Goal: Task Accomplishment & Management: Manage account settings

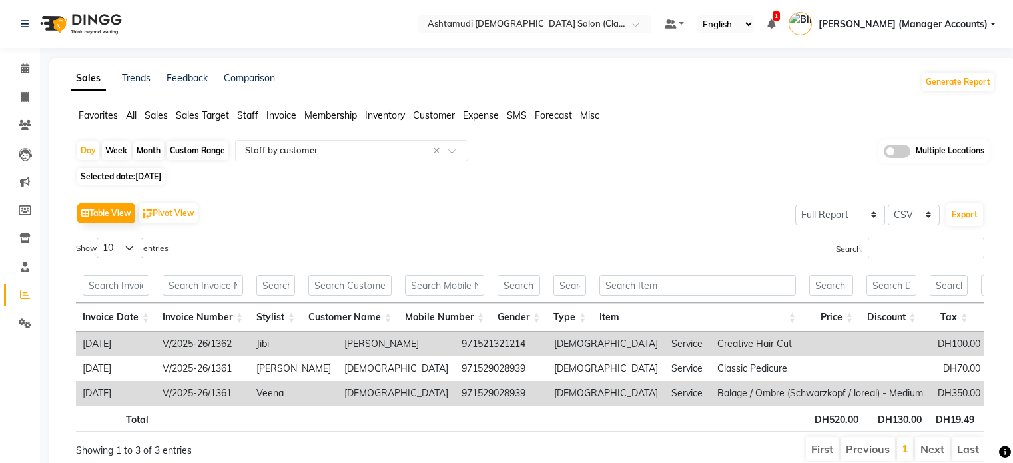
select select "full_report"
select select "csv"
click at [614, 22] on input "text" at bounding box center [521, 25] width 193 height 13
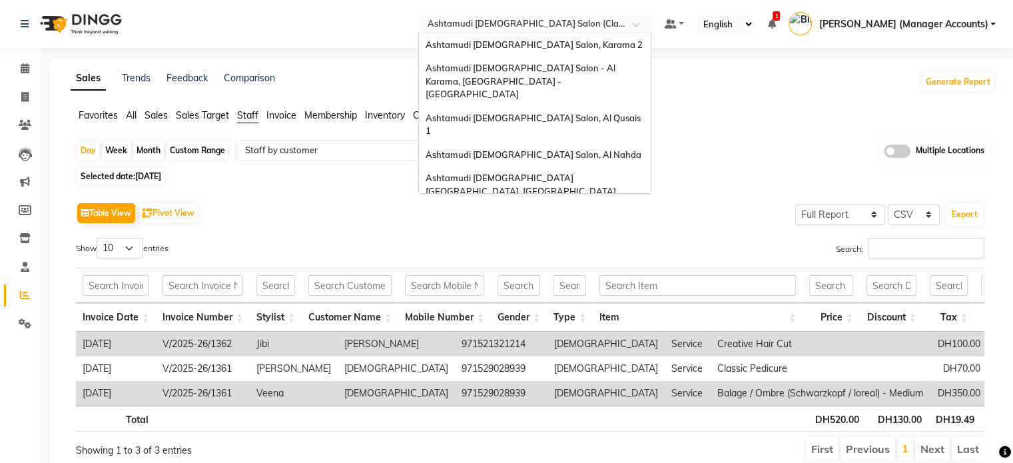
scroll to position [8, 0]
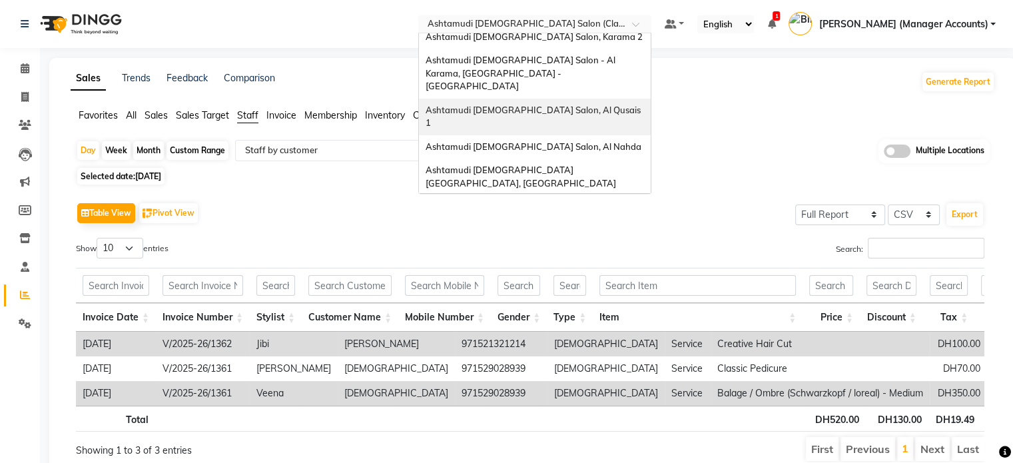
click at [602, 103] on div "Ashtamudi [DEMOGRAPHIC_DATA] Salon, Al Qusais 1" at bounding box center [535, 117] width 232 height 37
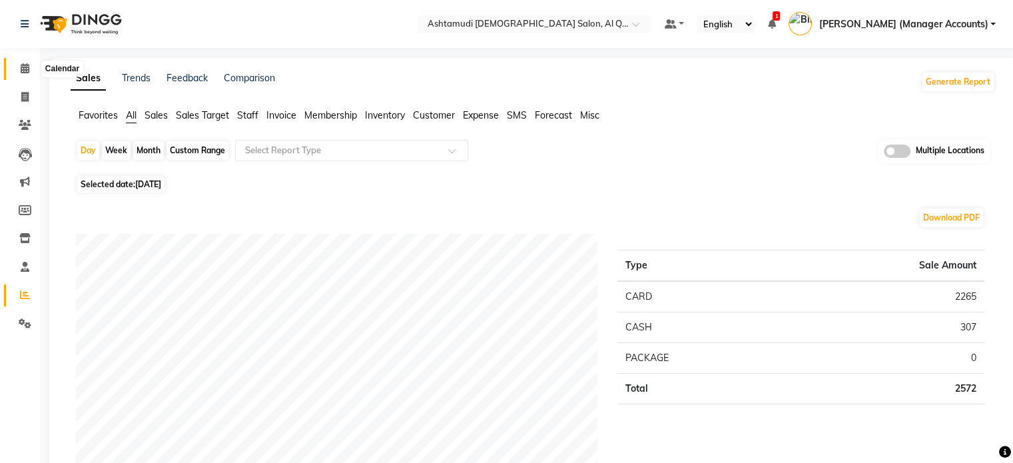
click at [32, 68] on span at bounding box center [24, 68] width 23 height 15
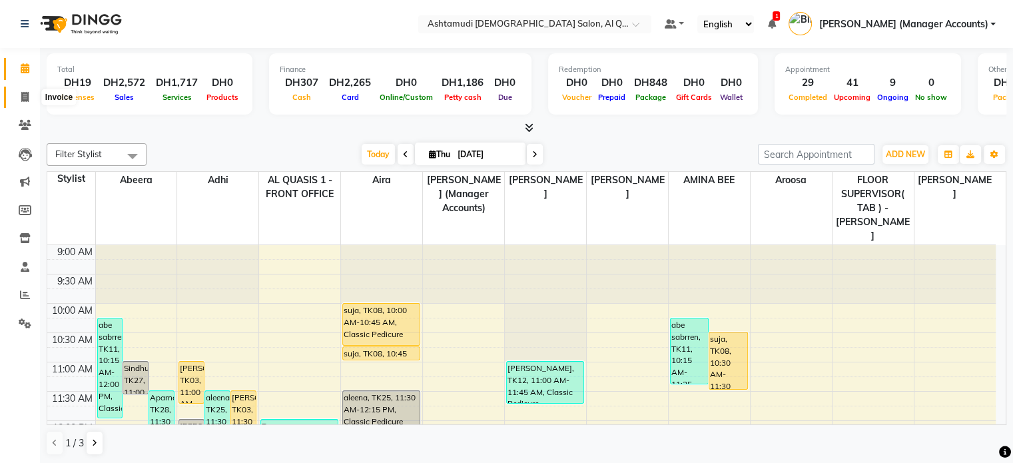
click at [25, 94] on icon at bounding box center [24, 97] width 7 height 10
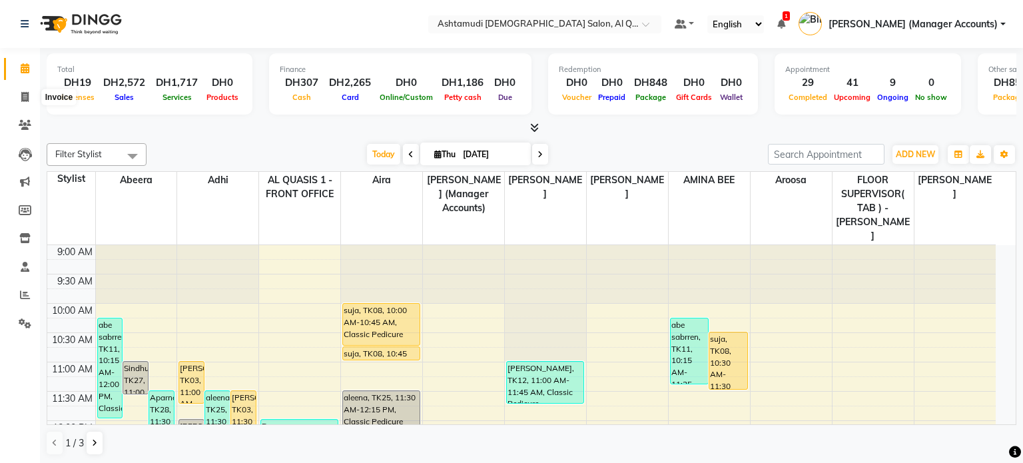
select select "6848"
select select "service"
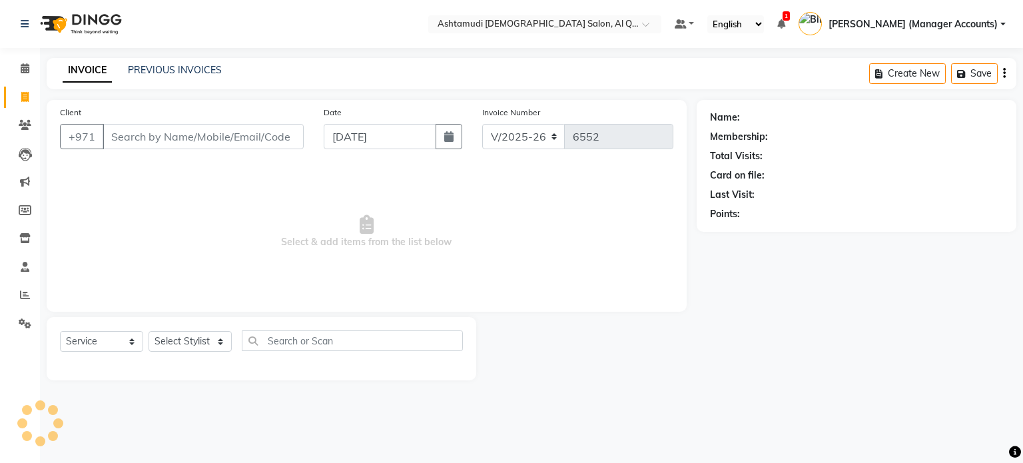
click at [154, 140] on input "Client" at bounding box center [203, 136] width 201 height 25
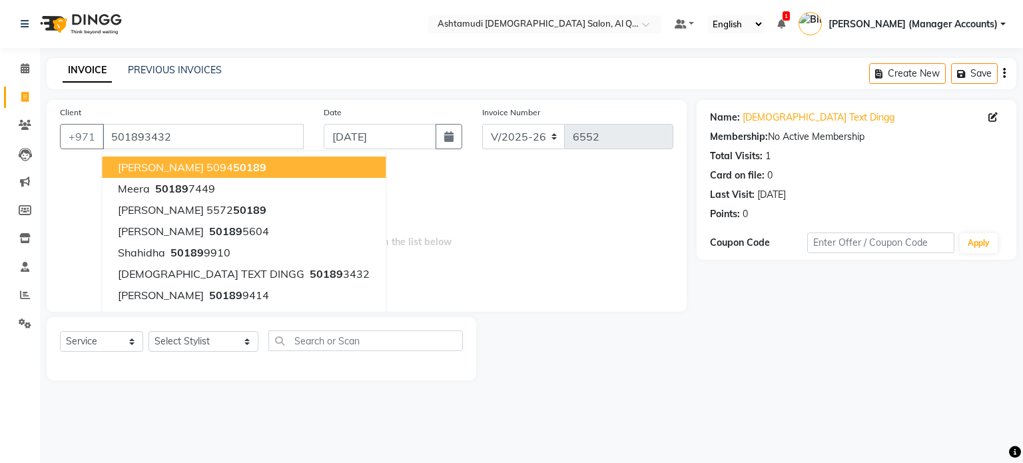
click at [233, 171] on span "50189" at bounding box center [249, 166] width 33 height 13
type input "509450189"
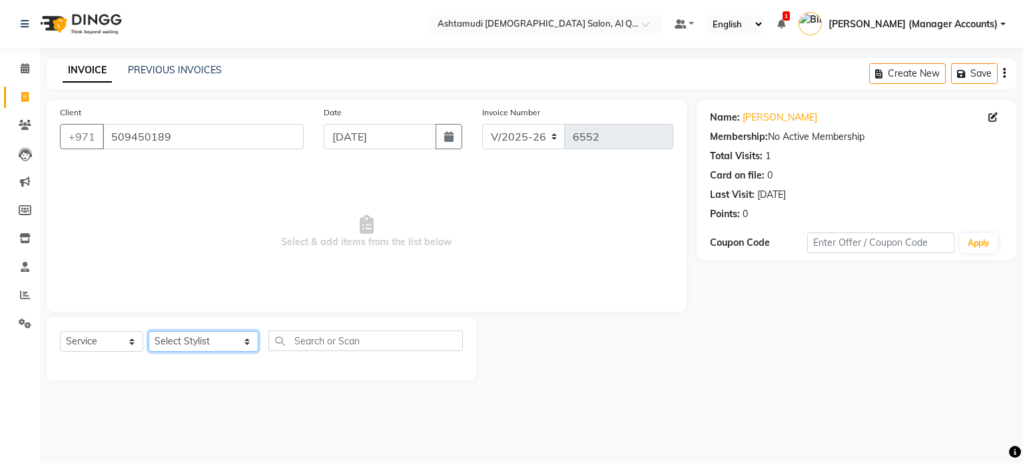
click at [184, 352] on select "Select Stylist Abeera Adhi Aira AL QUASIS 1 - FRONT OFFICE [PERSON_NAME] [PERSO…" at bounding box center [203, 341] width 110 height 21
select select "81485"
click at [148, 332] on select "Select Stylist Abeera Adhi Aira AL QUASIS 1 - FRONT OFFICE [PERSON_NAME] [PERSO…" at bounding box center [203, 341] width 110 height 21
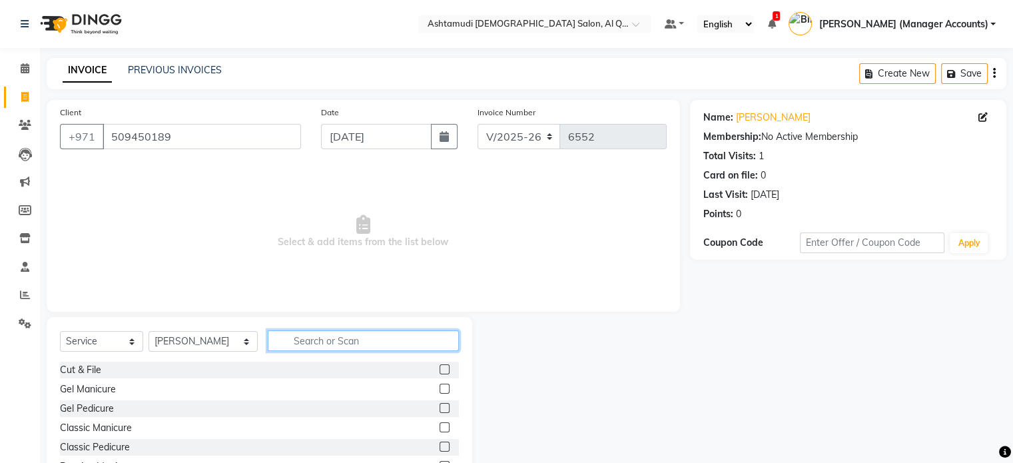
click at [320, 340] on input "text" at bounding box center [363, 340] width 191 height 21
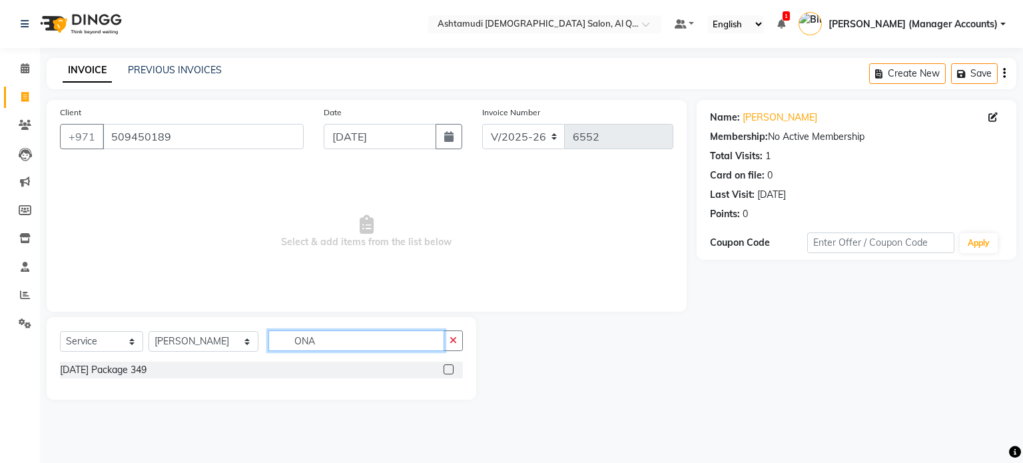
type input "ONA"
click at [444, 368] on label at bounding box center [448, 369] width 10 height 10
click at [444, 368] on input "checkbox" at bounding box center [447, 369] width 9 height 9
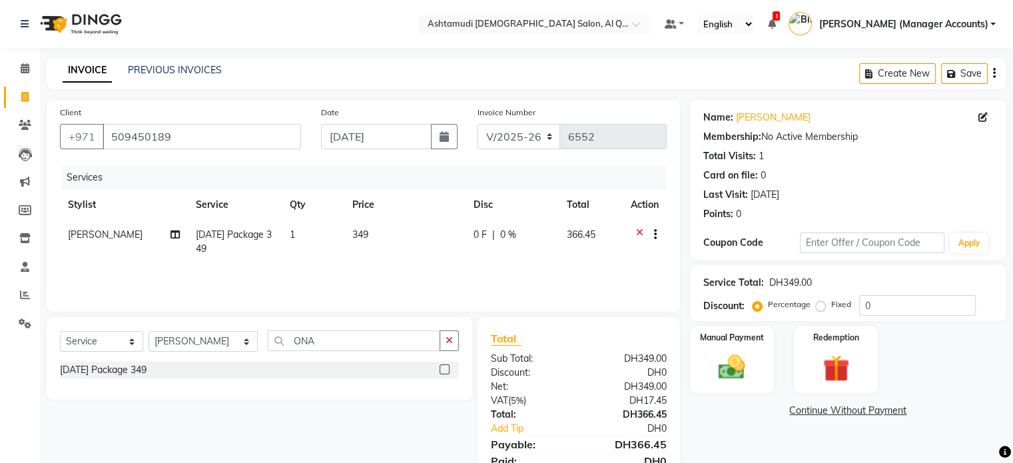
click at [445, 369] on label at bounding box center [444, 369] width 10 height 10
click at [445, 369] on input "checkbox" at bounding box center [443, 369] width 9 height 9
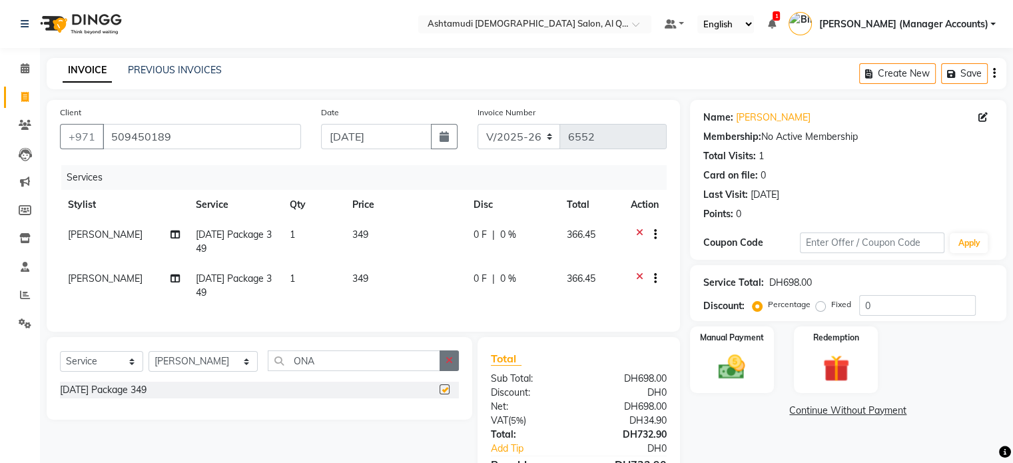
checkbox input "false"
click at [640, 231] on icon at bounding box center [639, 236] width 7 height 17
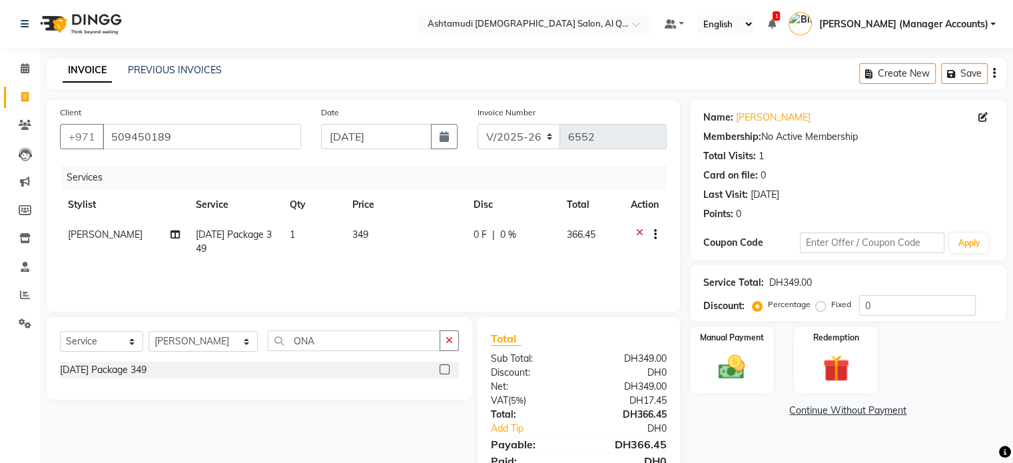
click at [636, 230] on icon at bounding box center [639, 236] width 7 height 17
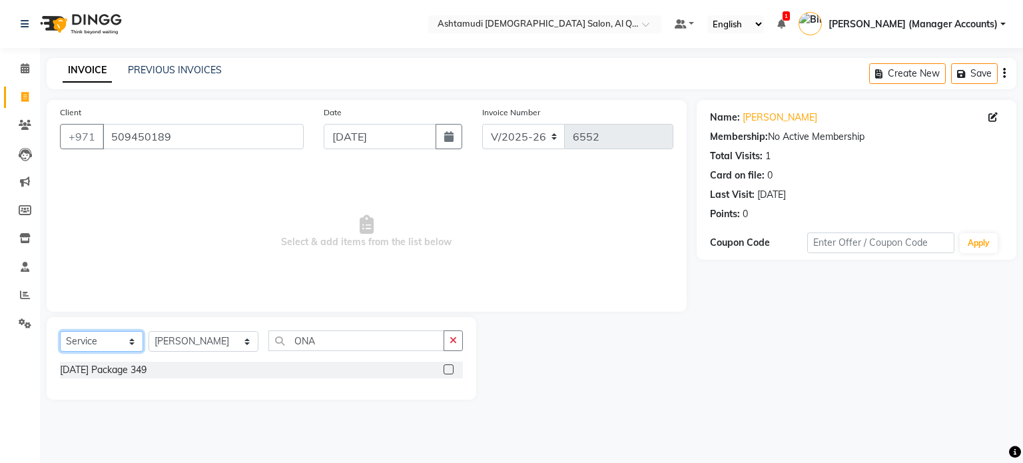
click at [128, 343] on select "Select Service Product Membership Package Voucher Prepaid Gift Card" at bounding box center [101, 341] width 83 height 21
select select "package"
click at [60, 332] on select "Select Service Product Membership Package Voucher Prepaid Gift Card" at bounding box center [101, 341] width 83 height 21
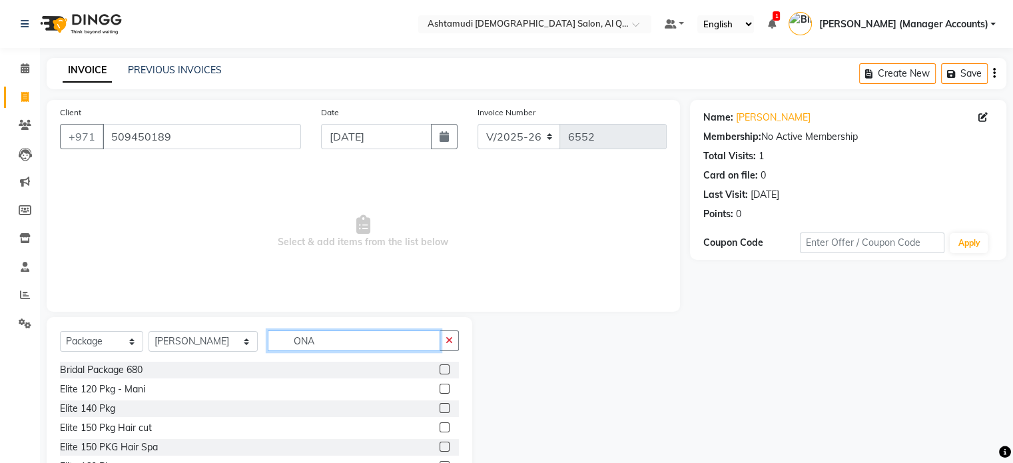
click at [317, 343] on input "ONA" at bounding box center [354, 340] width 172 height 21
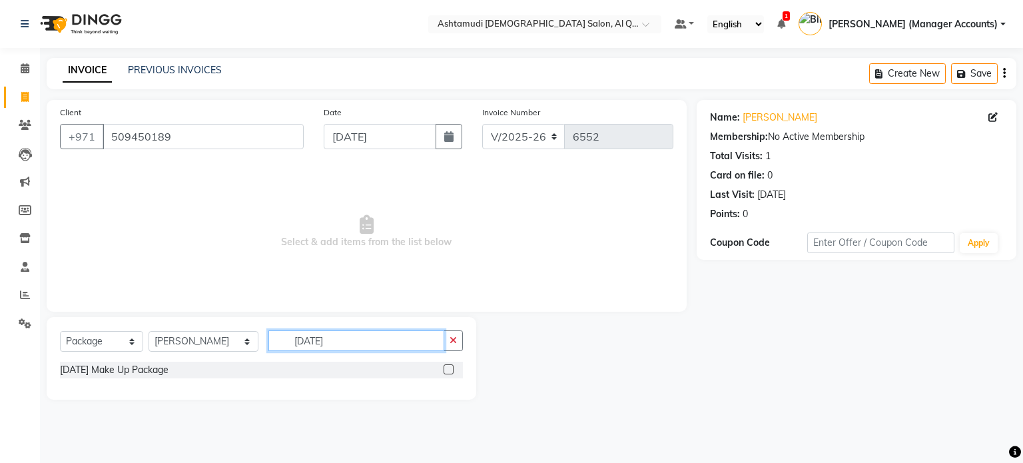
type input "[DATE]"
click at [447, 370] on label at bounding box center [448, 369] width 10 height 10
click at [447, 370] on input "checkbox" at bounding box center [447, 369] width 9 height 9
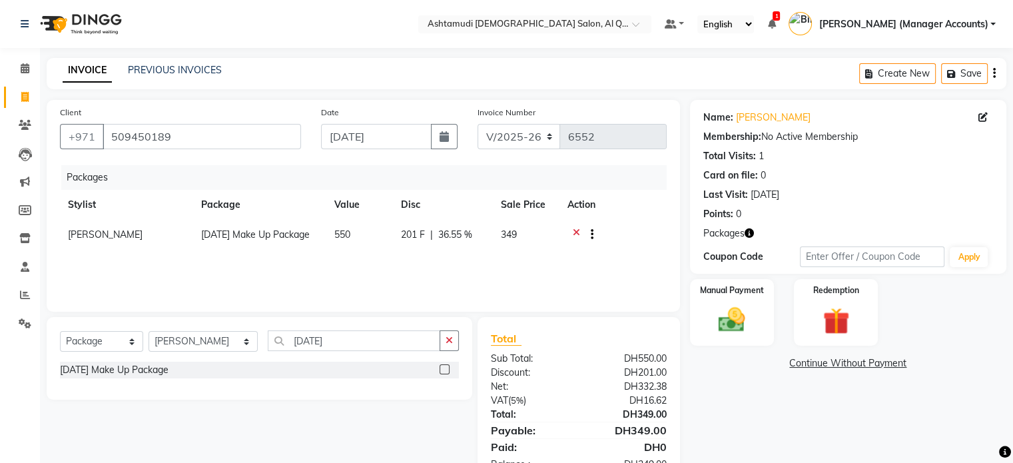
click at [441, 369] on label at bounding box center [444, 369] width 10 height 10
click at [441, 369] on input "checkbox" at bounding box center [443, 369] width 9 height 9
checkbox input "false"
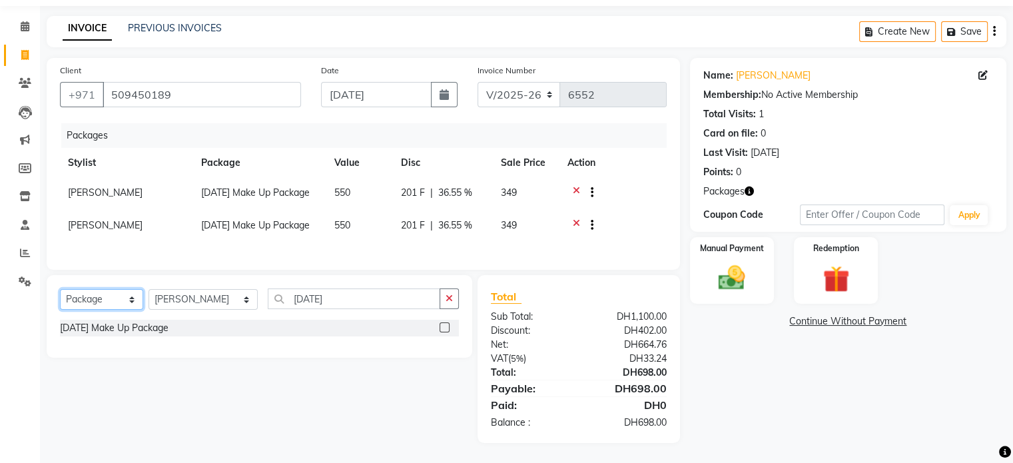
click at [132, 308] on select "Select Service Product Membership Package Voucher Prepaid Gift Card" at bounding box center [101, 299] width 83 height 21
select select "service"
click at [60, 290] on select "Select Service Product Membership Package Voucher Prepaid Gift Card" at bounding box center [101, 299] width 83 height 21
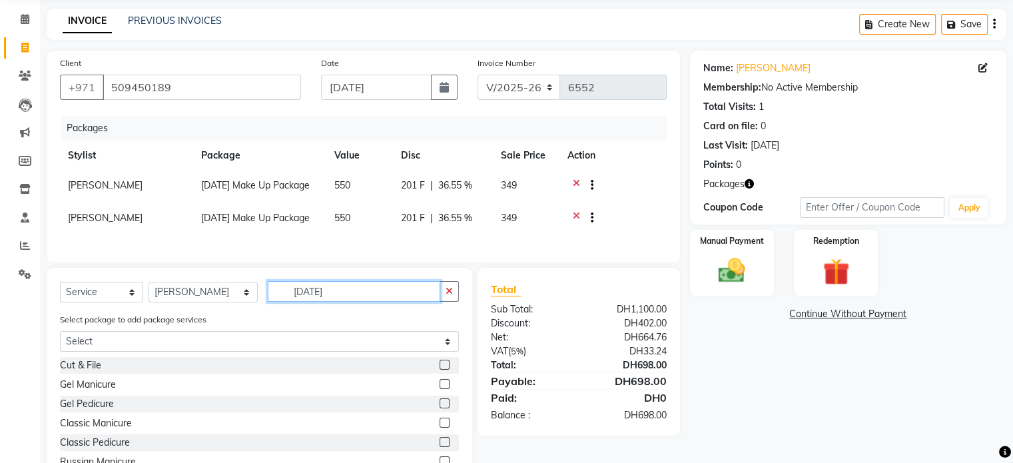
click at [331, 296] on input "[DATE]" at bounding box center [354, 291] width 172 height 21
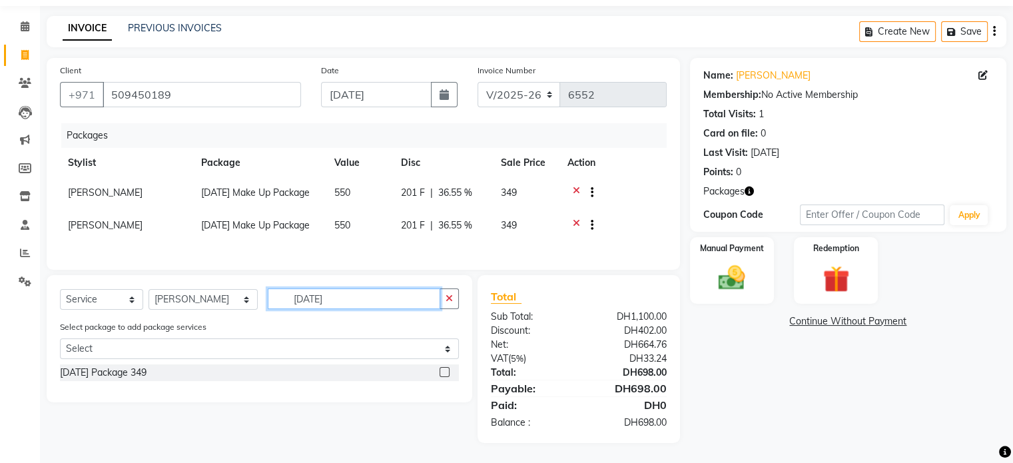
type input "[DATE]"
click at [442, 376] on label at bounding box center [444, 372] width 10 height 10
click at [442, 376] on input "checkbox" at bounding box center [443, 372] width 9 height 9
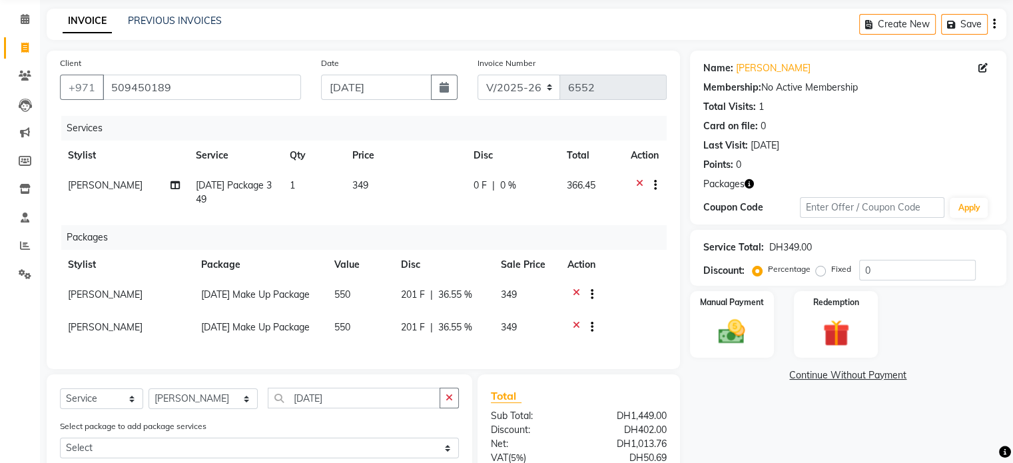
click at [573, 293] on icon at bounding box center [576, 296] width 7 height 17
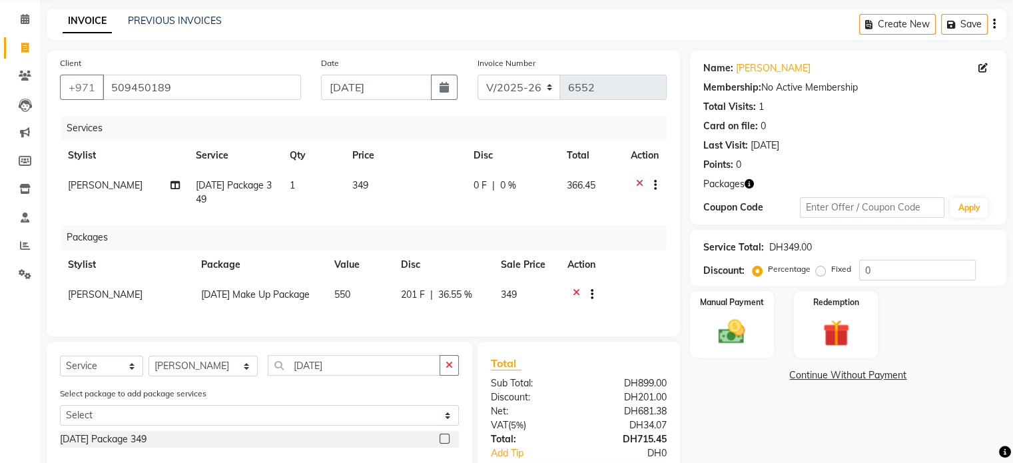
click at [571, 290] on div at bounding box center [612, 296] width 91 height 17
click at [575, 291] on icon at bounding box center [576, 296] width 7 height 17
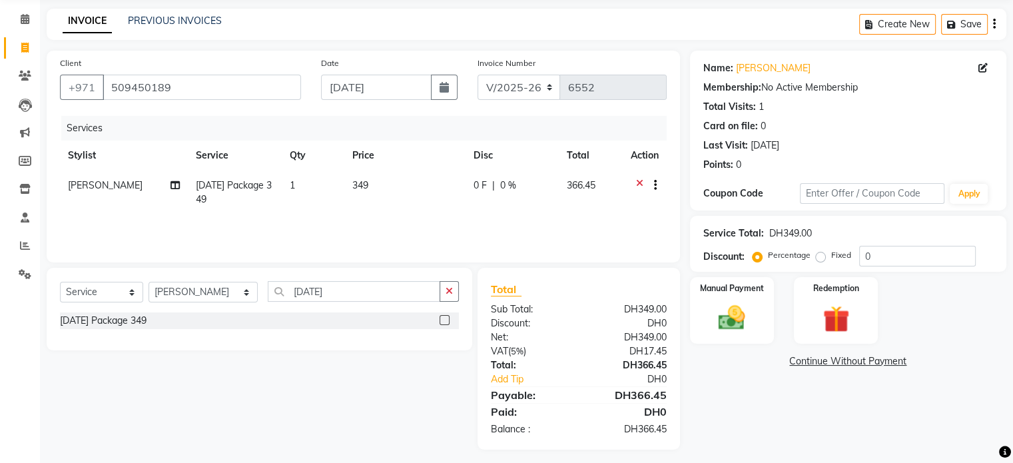
click at [636, 183] on icon at bounding box center [639, 186] width 7 height 17
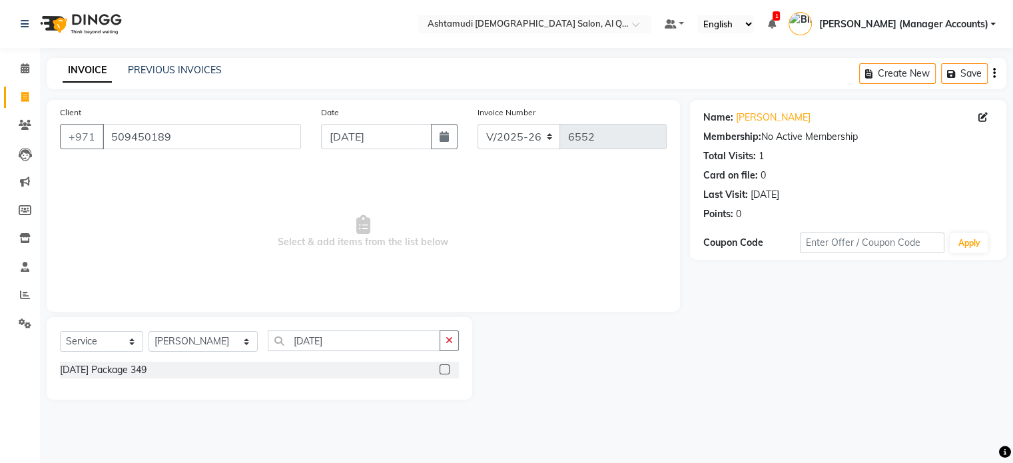
scroll to position [0, 0]
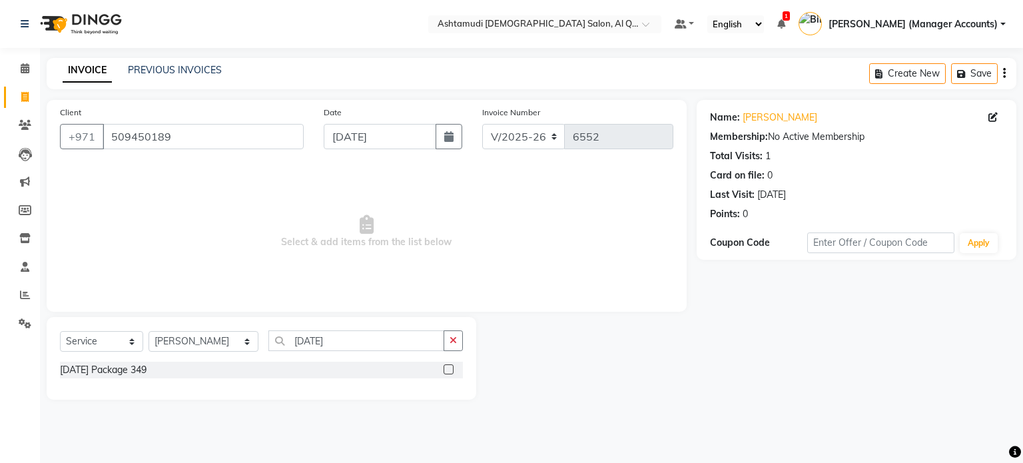
click at [447, 370] on label at bounding box center [448, 369] width 10 height 10
click at [447, 370] on input "checkbox" at bounding box center [447, 369] width 9 height 9
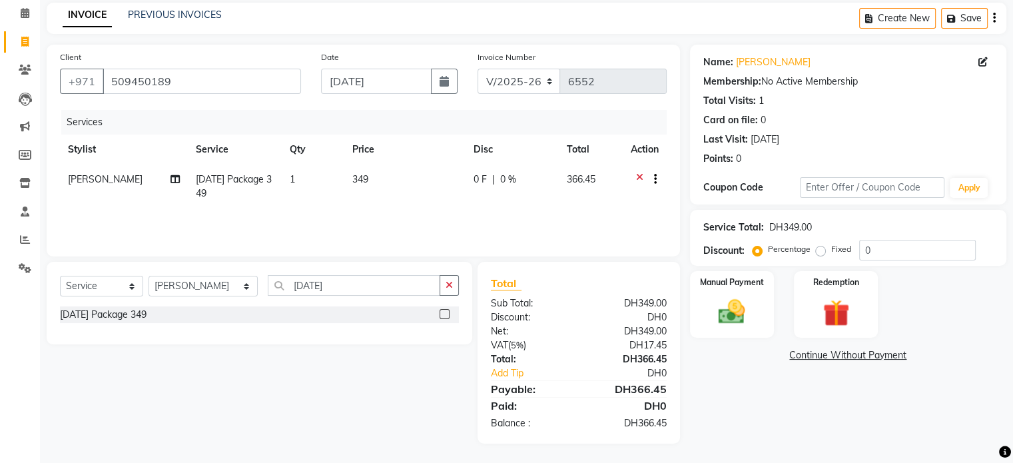
scroll to position [56, 0]
click at [446, 314] on label at bounding box center [444, 313] width 10 height 10
click at [446, 314] on input "checkbox" at bounding box center [443, 314] width 9 height 9
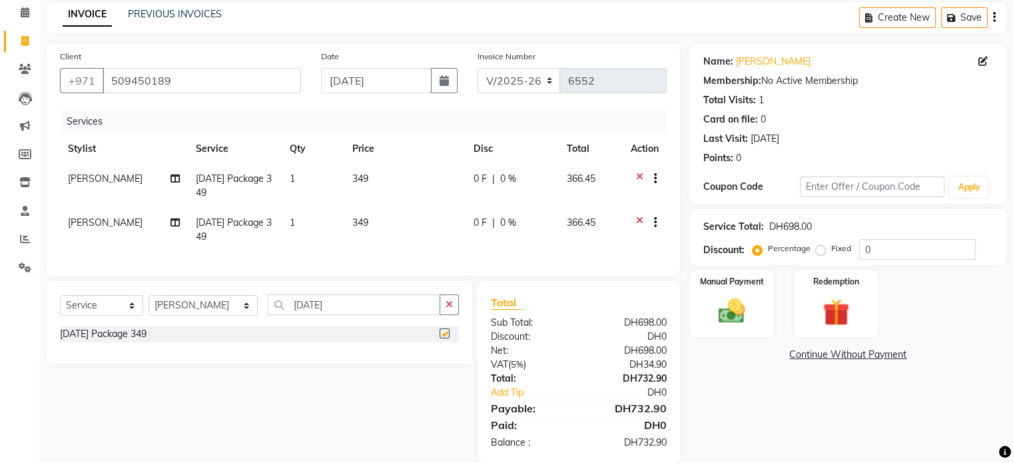
checkbox input "false"
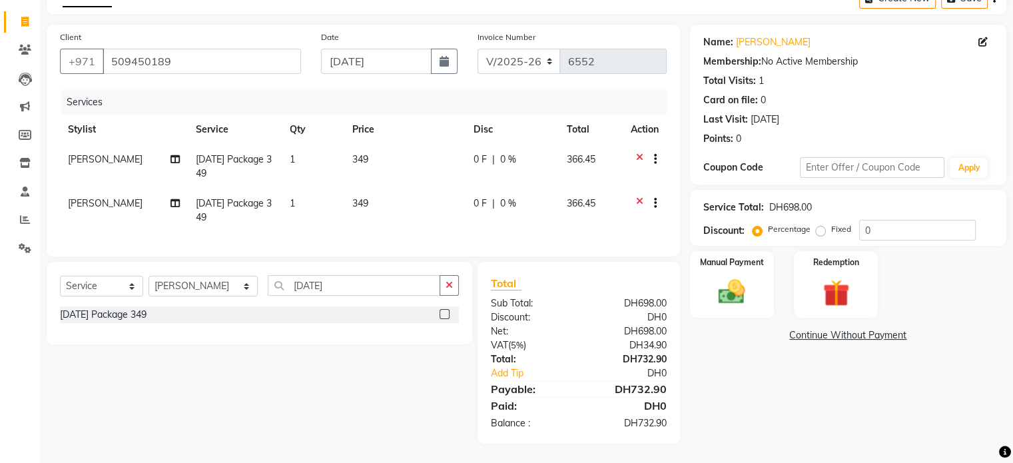
scroll to position [86, 0]
click at [133, 290] on select "Select Service Product Membership Package Voucher Prepaid Gift Card" at bounding box center [101, 285] width 83 height 21
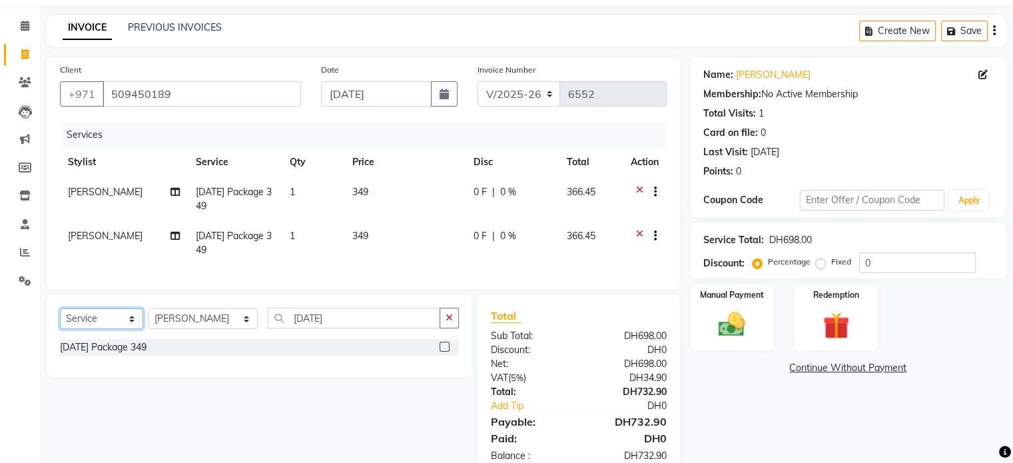
scroll to position [19, 0]
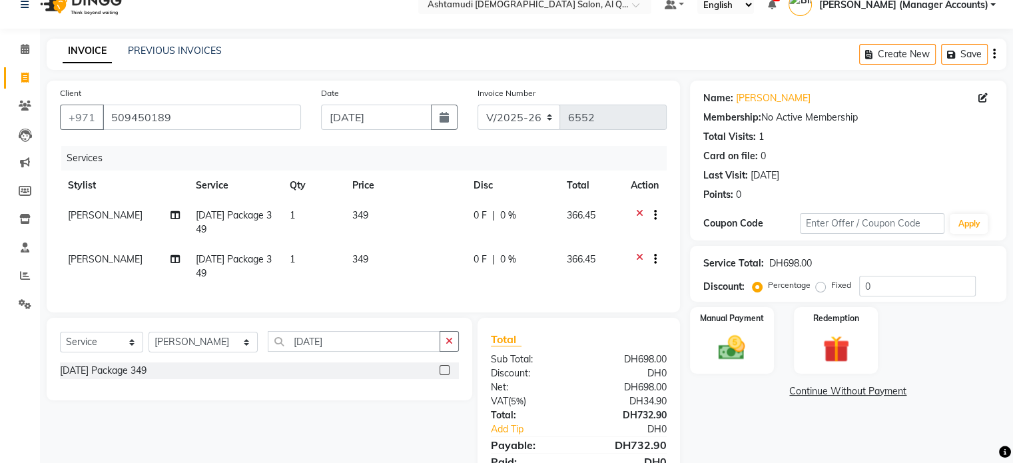
click at [637, 255] on icon at bounding box center [639, 260] width 7 height 17
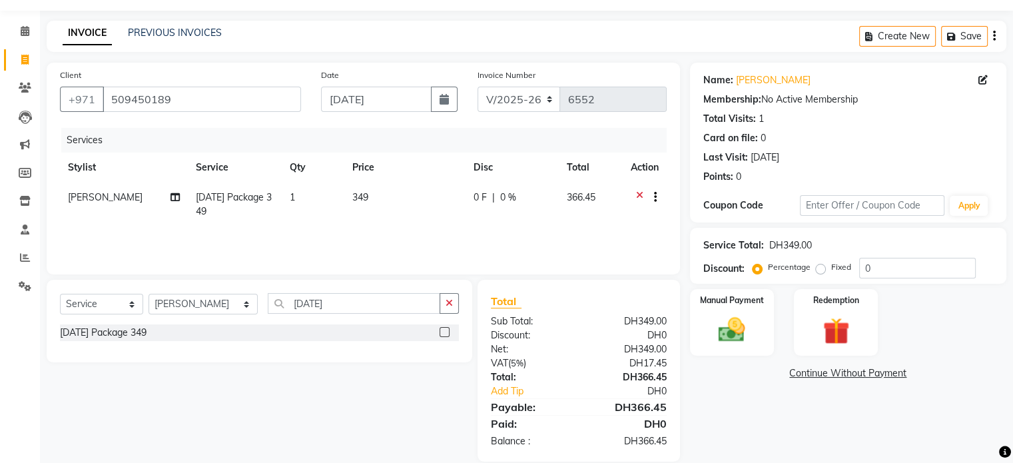
scroll to position [56, 0]
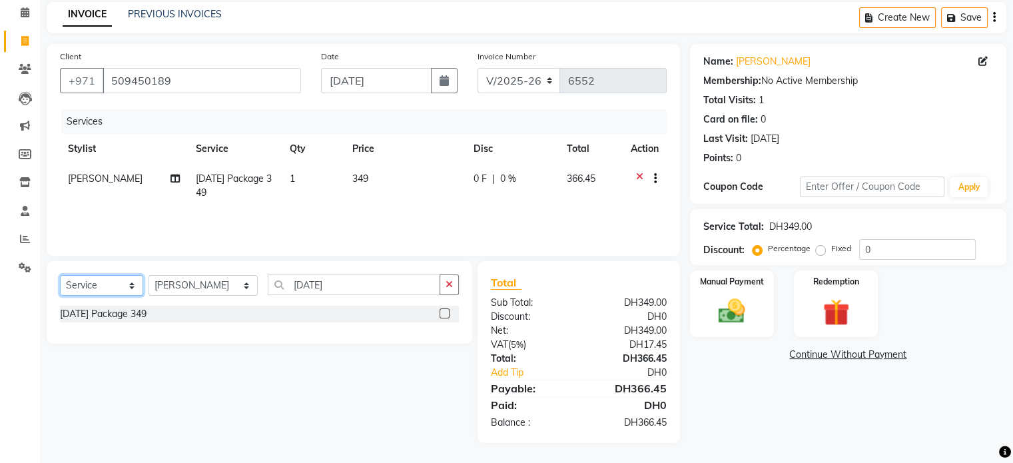
click at [129, 288] on select "Select Service Product Membership Package Voucher Prepaid Gift Card" at bounding box center [101, 285] width 83 height 21
click at [636, 178] on icon at bounding box center [639, 180] width 7 height 17
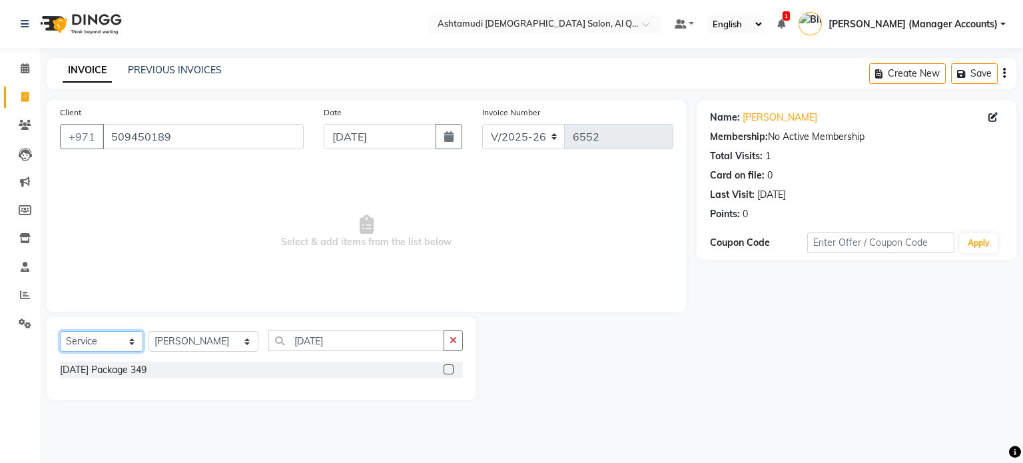
click at [132, 346] on select "Select Service Product Membership Package Voucher Prepaid Gift Card" at bounding box center [101, 341] width 83 height 21
select select "package"
click at [60, 332] on select "Select Service Product Membership Package Voucher Prepaid Gift Card" at bounding box center [101, 341] width 83 height 21
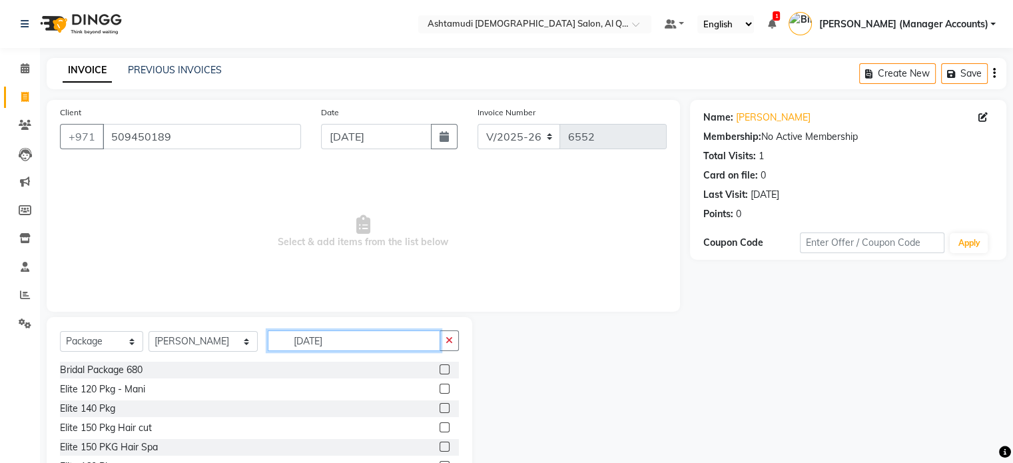
click at [343, 340] on input "[DATE]" at bounding box center [354, 340] width 172 height 21
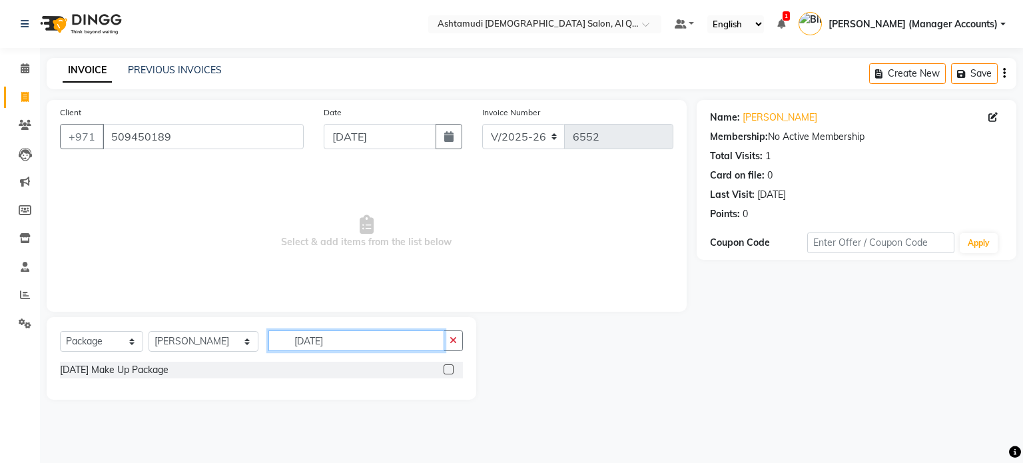
type input "[DATE]"
click at [447, 369] on label at bounding box center [448, 369] width 10 height 10
click at [447, 369] on input "checkbox" at bounding box center [447, 369] width 9 height 9
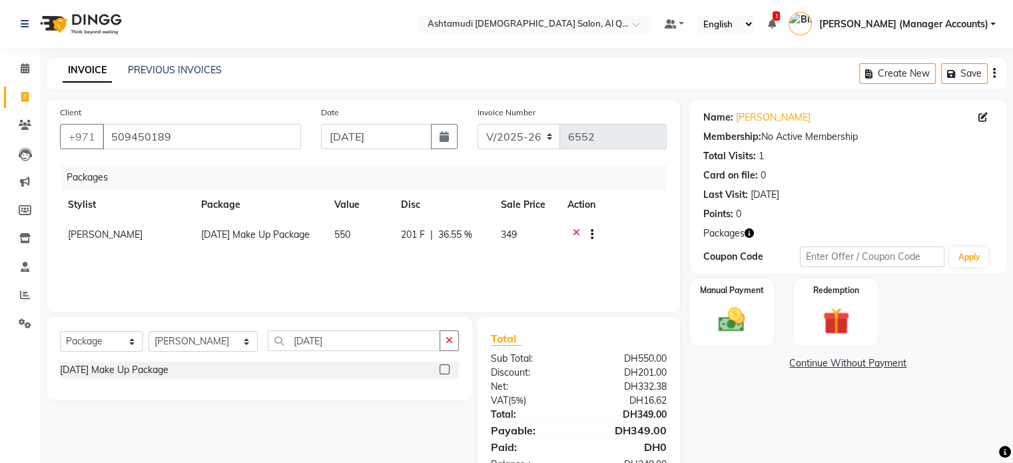
click at [575, 232] on icon at bounding box center [576, 236] width 7 height 17
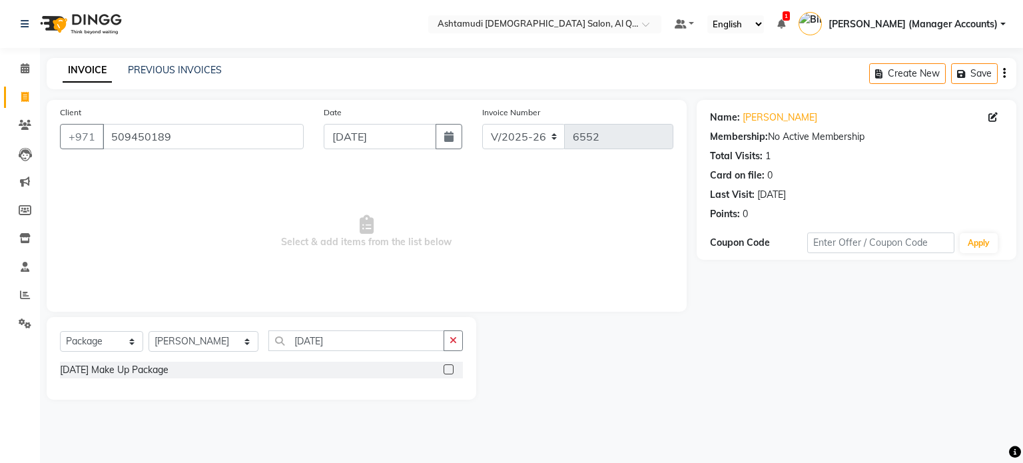
click at [446, 369] on label at bounding box center [448, 369] width 10 height 10
click at [446, 369] on input "checkbox" at bounding box center [447, 369] width 9 height 9
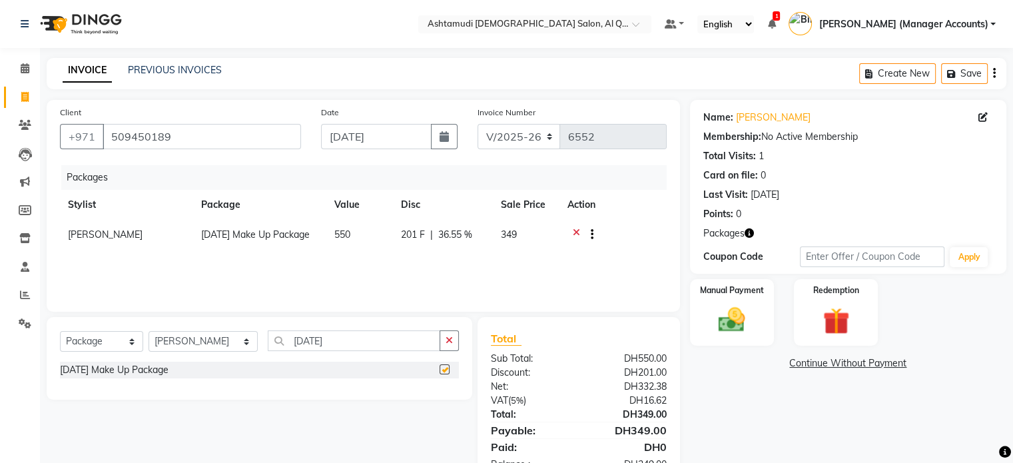
checkbox input "false"
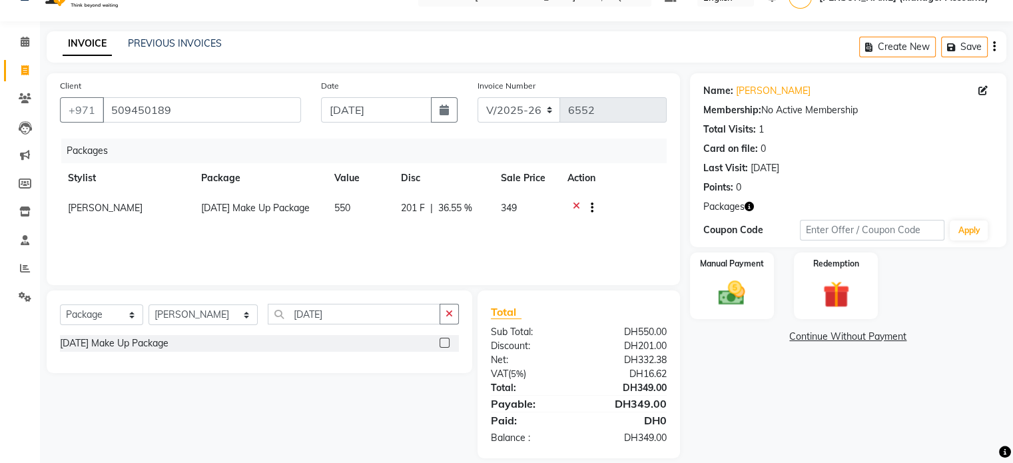
scroll to position [42, 0]
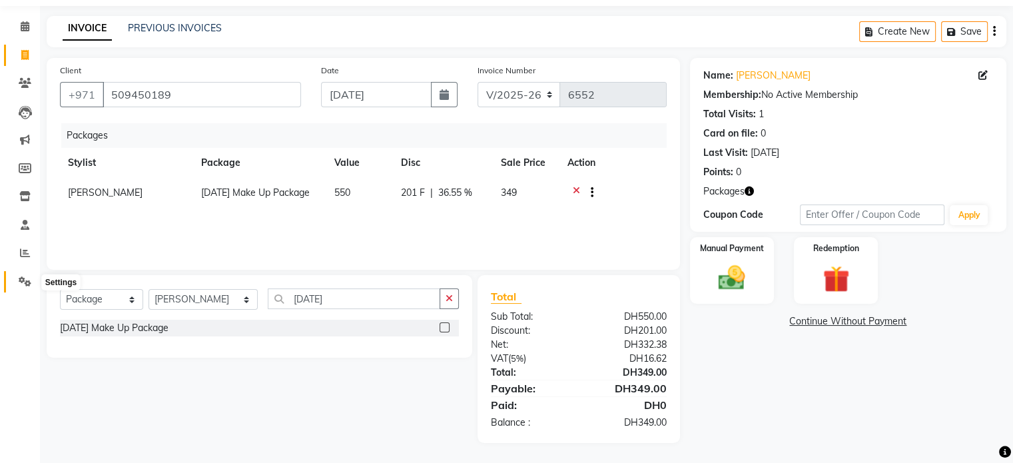
click at [24, 278] on icon at bounding box center [25, 281] width 13 height 10
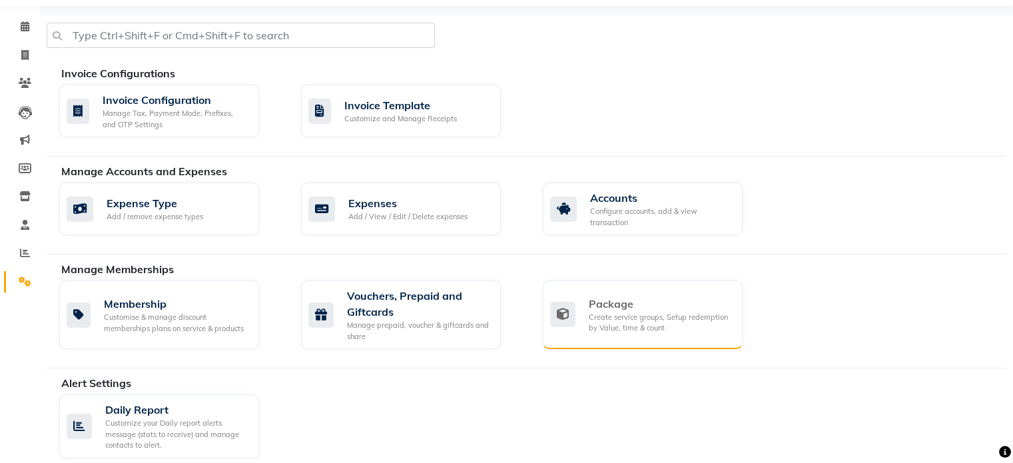
click at [616, 304] on div "Package" at bounding box center [659, 304] width 143 height 16
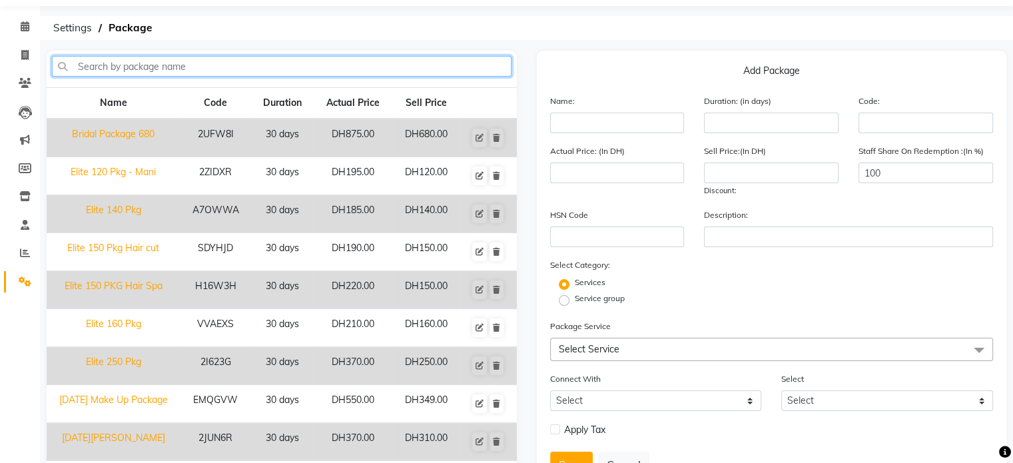
click at [134, 64] on input "text" at bounding box center [281, 66] width 459 height 21
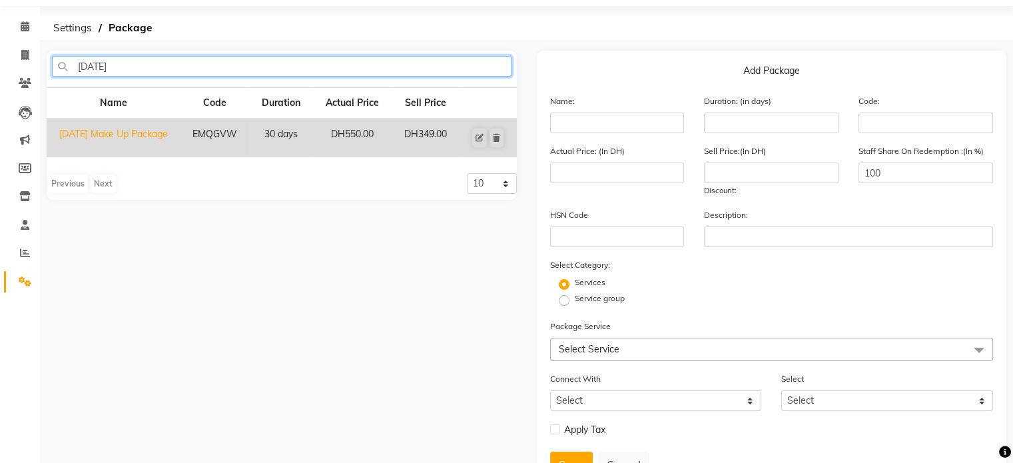
type input "[DATE]"
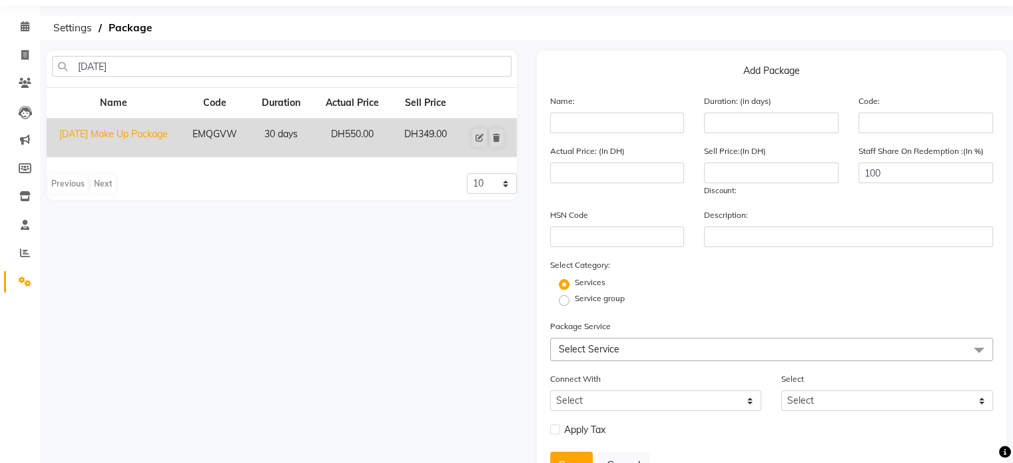
click at [353, 138] on td "DH550.00" at bounding box center [351, 137] width 79 height 39
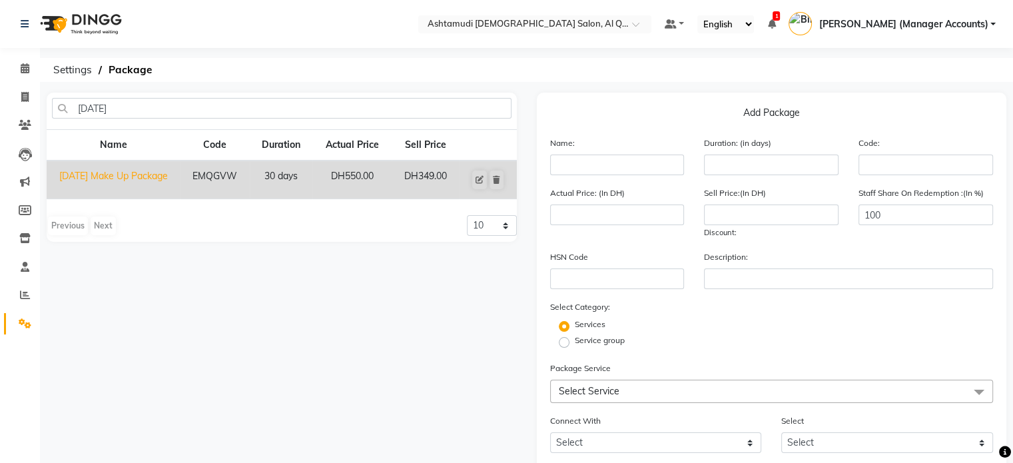
click at [183, 178] on td "EMQGVW" at bounding box center [215, 179] width 70 height 39
click at [192, 178] on td "EMQGVW" at bounding box center [215, 179] width 70 height 39
click at [271, 183] on td "30 days" at bounding box center [281, 179] width 63 height 39
click at [322, 189] on td "DH550.00" at bounding box center [351, 179] width 79 height 39
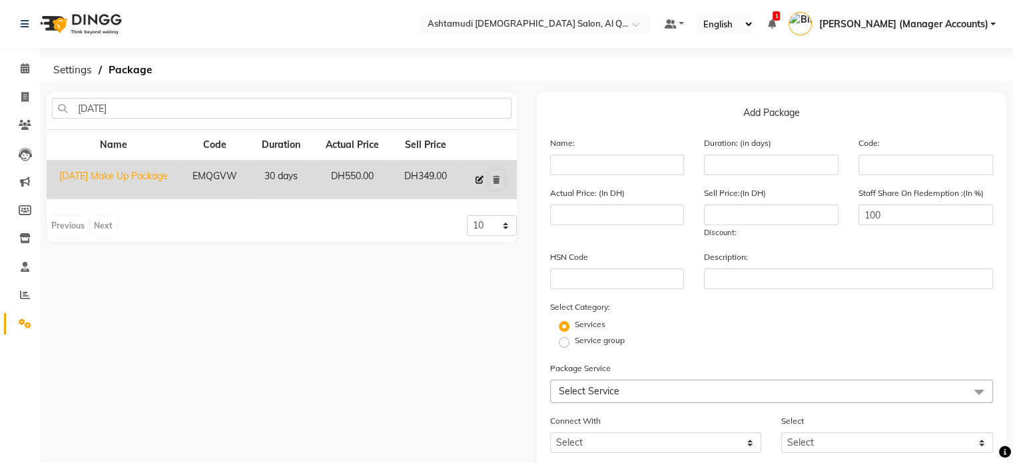
click at [479, 182] on icon at bounding box center [479, 180] width 8 height 8
type input "[DATE] Make Up Package"
type input "30"
type input "EMQGVW"
type input "550"
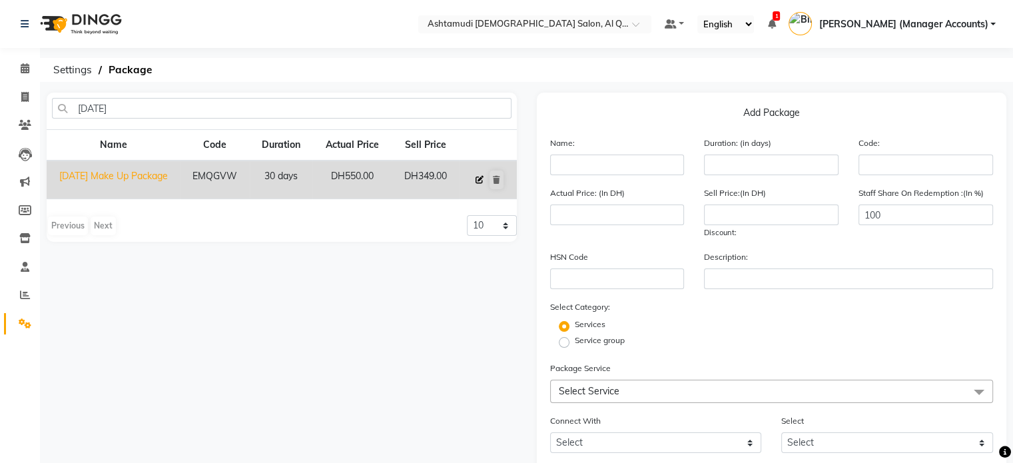
type input "349"
checkbox input "true"
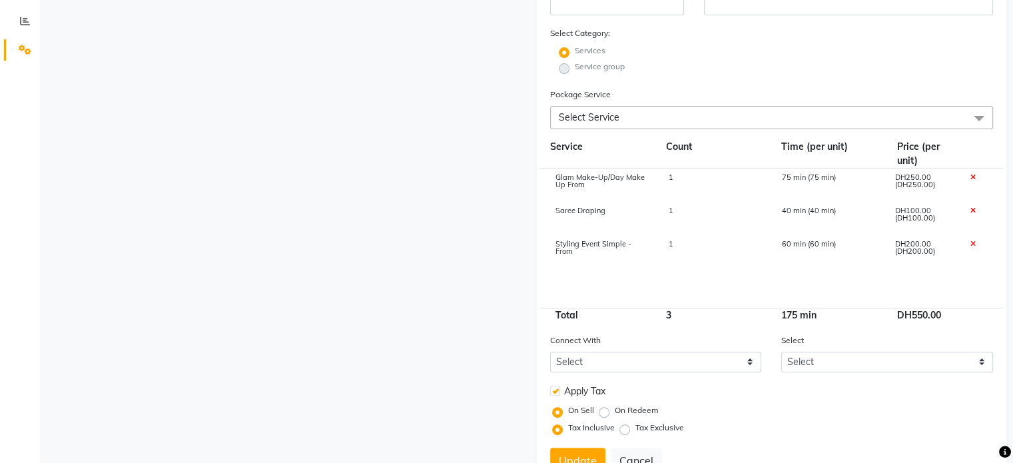
scroll to position [331, 0]
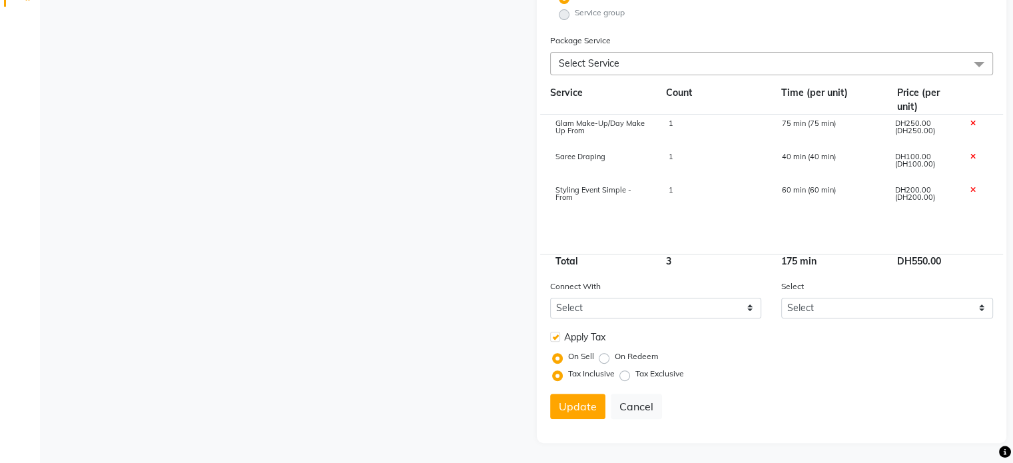
click at [847, 444] on main "[DATE] Name Code Duration Actual Price Sell Price [DATE] Make Up Package EMQGVW…" at bounding box center [526, 114] width 973 height 698
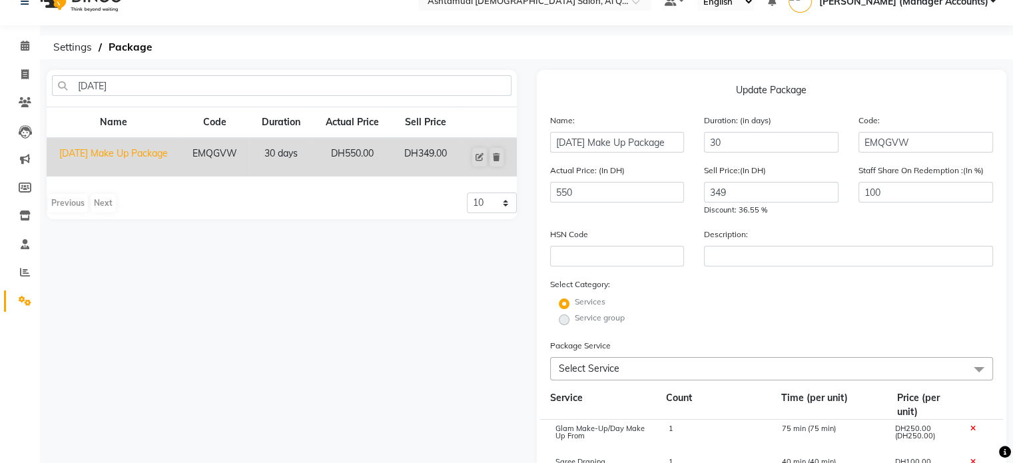
scroll to position [0, 0]
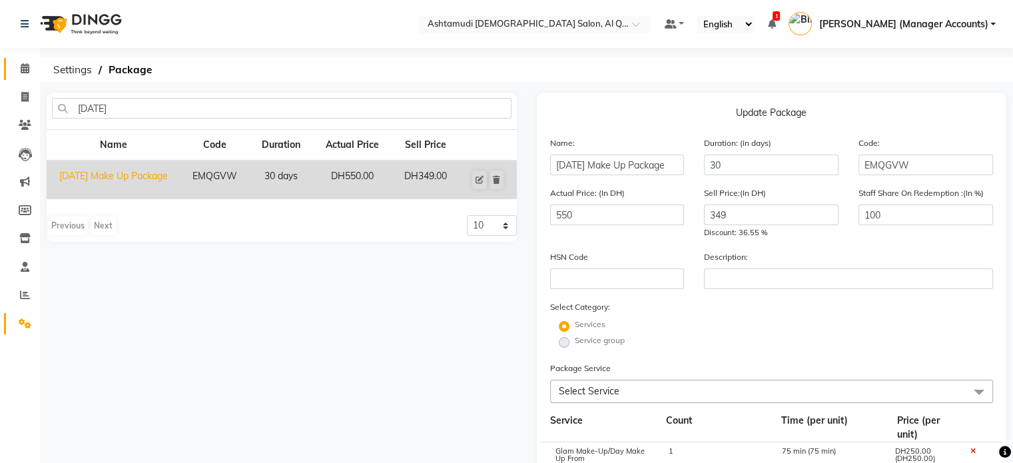
click at [23, 61] on link "Calendar" at bounding box center [20, 69] width 32 height 22
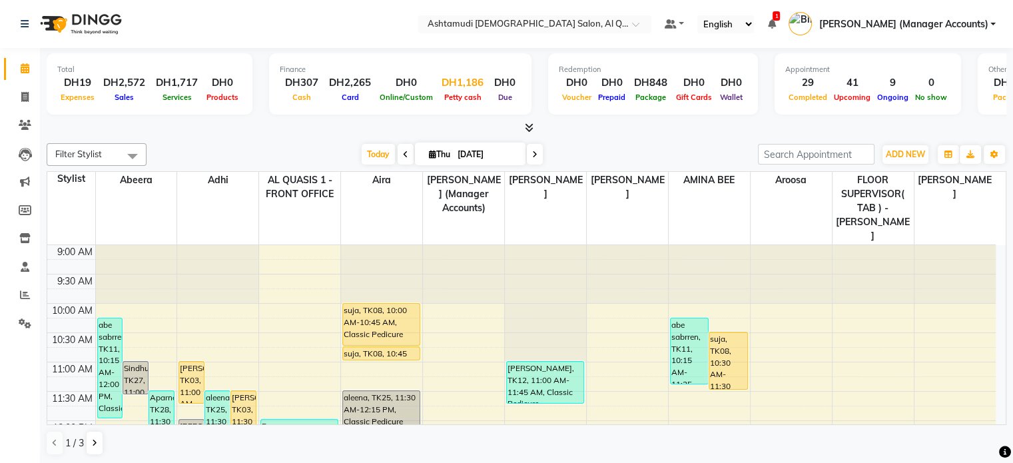
click at [466, 88] on div "DH1,186" at bounding box center [462, 82] width 53 height 15
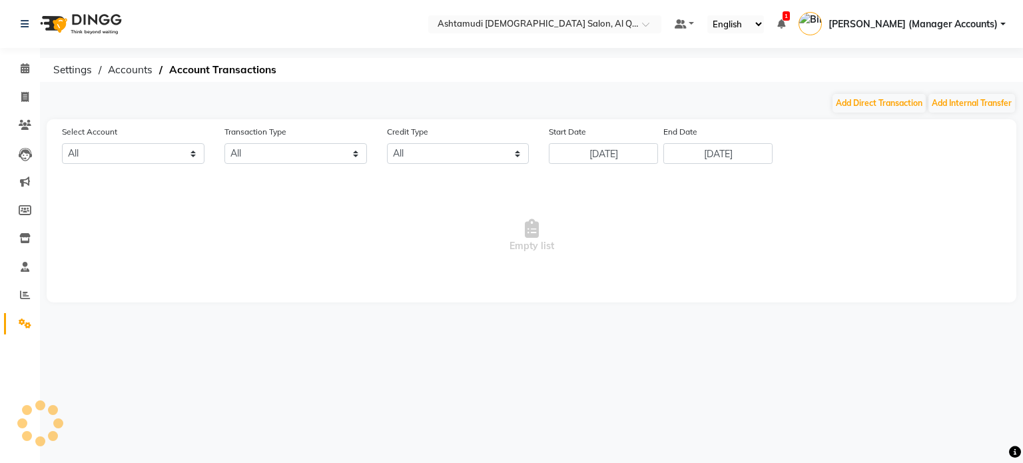
select select "5905"
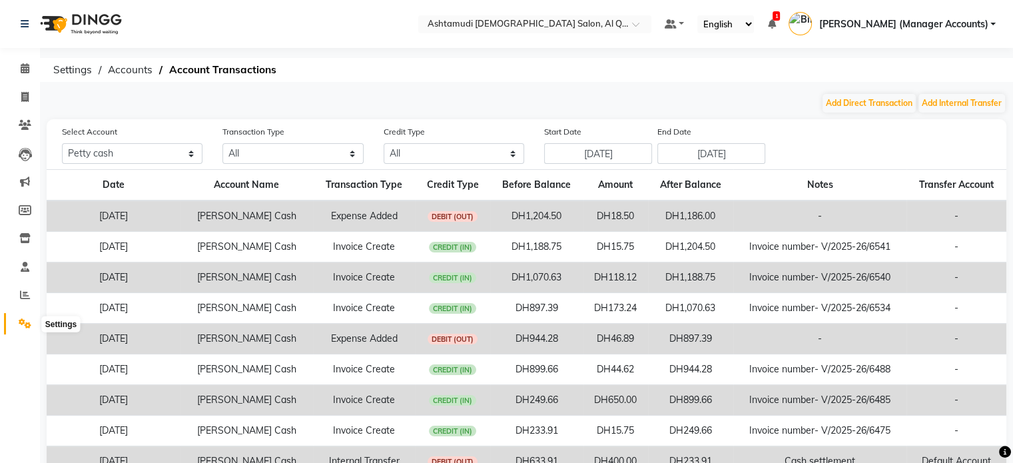
click at [23, 318] on icon at bounding box center [25, 323] width 13 height 10
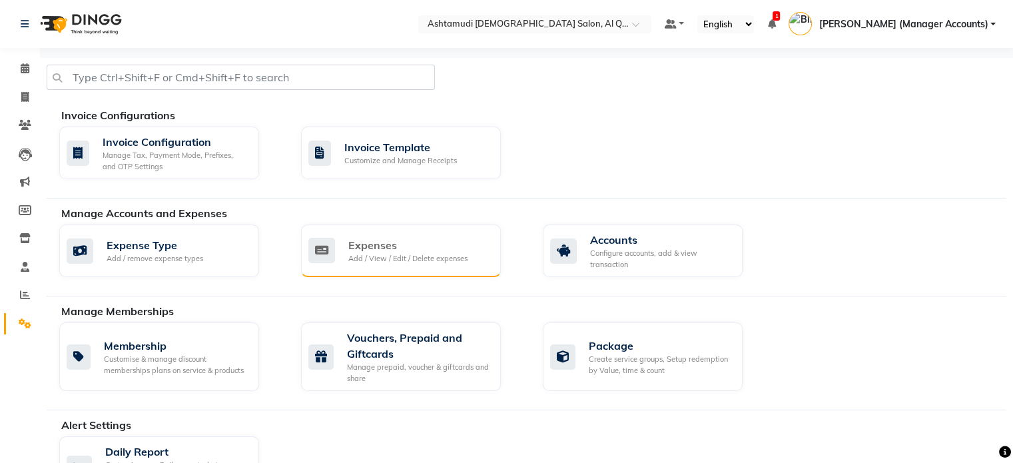
click at [375, 250] on div "Expenses" at bounding box center [407, 245] width 119 height 16
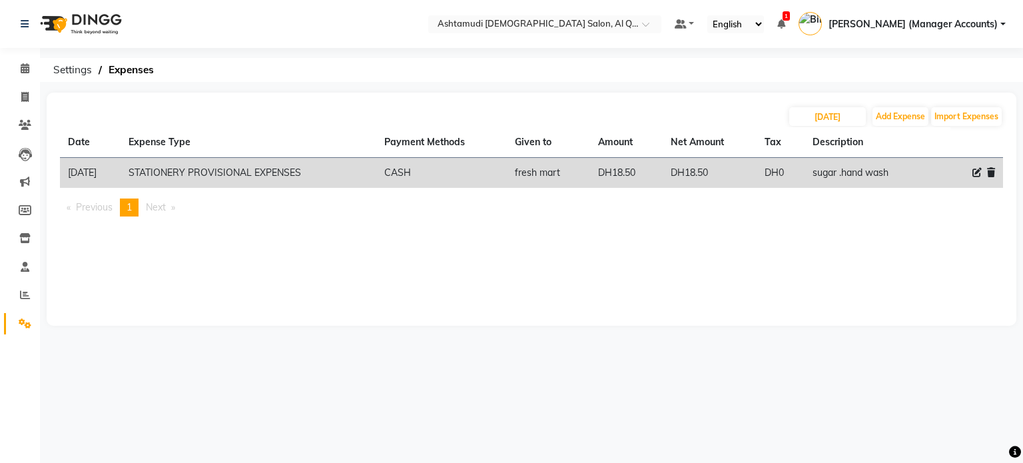
click at [977, 172] on icon at bounding box center [976, 172] width 9 height 9
select select "6236"
select select "1"
select select "5905"
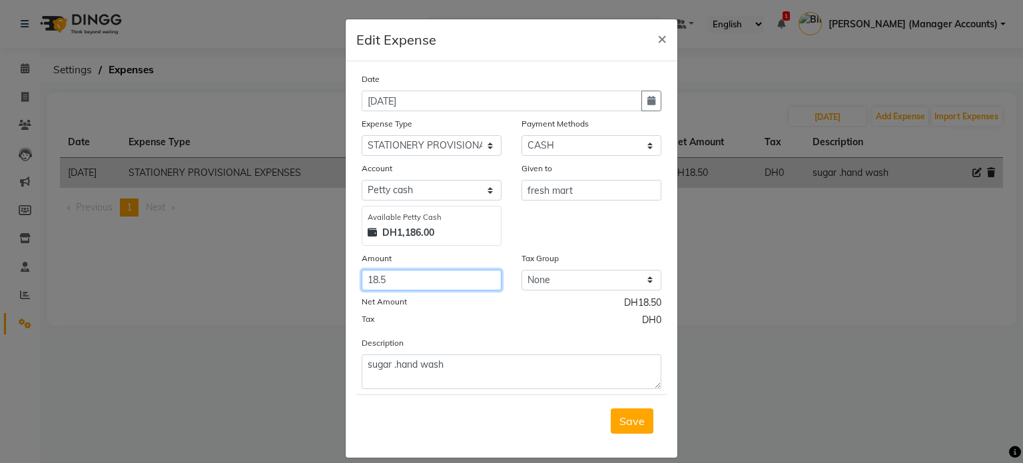
click at [393, 282] on input "18.5" at bounding box center [431, 280] width 140 height 21
type input "18.25"
click at [634, 423] on span "Save" at bounding box center [631, 420] width 25 height 13
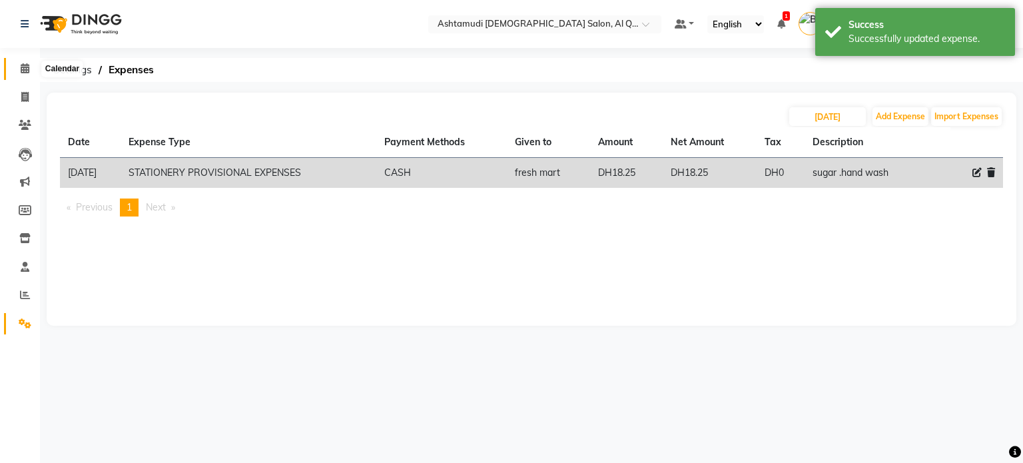
drag, startPoint x: 25, startPoint y: 66, endPoint x: 37, endPoint y: 76, distance: 15.6
click at [25, 66] on icon at bounding box center [25, 68] width 9 height 10
